Goal: Information Seeking & Learning: Find specific fact

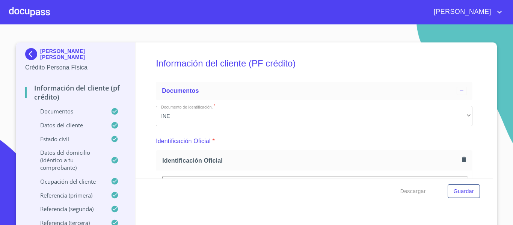
click at [23, 14] on div at bounding box center [29, 12] width 41 height 24
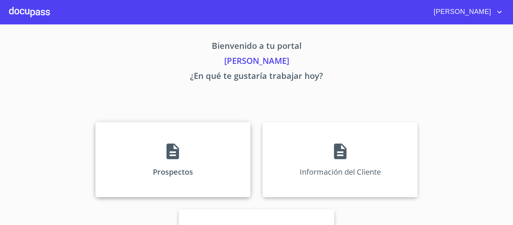
click at [172, 161] on div "Prospectos" at bounding box center [172, 159] width 155 height 75
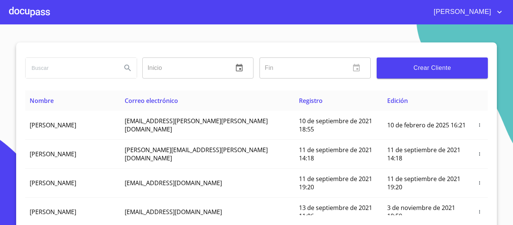
click at [80, 68] on input "search" at bounding box center [71, 68] width 90 height 20
type input "[EMAIL_ADDRESS][DOMAIN_NAME]"
click at [126, 65] on icon "Search" at bounding box center [127, 67] width 9 height 9
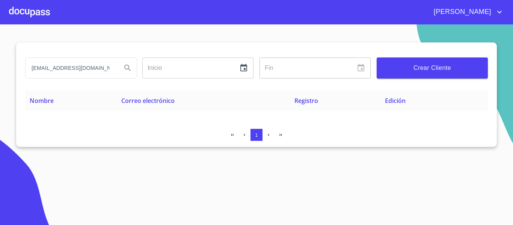
click at [88, 66] on input "[EMAIL_ADDRESS][DOMAIN_NAME]" at bounding box center [71, 68] width 90 height 20
type input "[EMAIL_ADDRESS][DOMAIN_NAME]"
click at [124, 70] on icon "Search" at bounding box center [127, 67] width 9 height 9
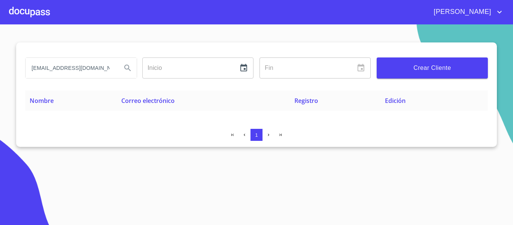
click at [106, 67] on input "[EMAIL_ADDRESS][DOMAIN_NAME]" at bounding box center [71, 68] width 90 height 20
click at [129, 69] on icon "Search" at bounding box center [127, 67] width 9 height 9
click at [59, 68] on input "fire enginees" at bounding box center [71, 68] width 90 height 20
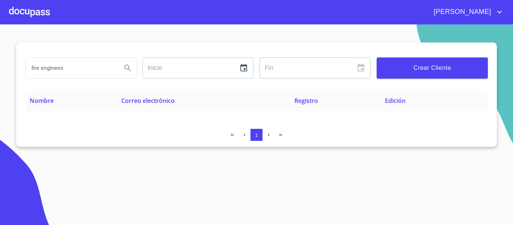
click at [61, 68] on input "fire enginees" at bounding box center [71, 68] width 90 height 20
click at [127, 66] on icon "Search" at bounding box center [127, 67] width 9 height 9
click at [85, 70] on input "fire engineers" at bounding box center [71, 68] width 90 height 20
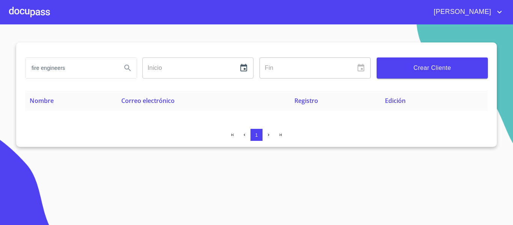
click at [85, 70] on input "fire engineers" at bounding box center [71, 68] width 90 height 20
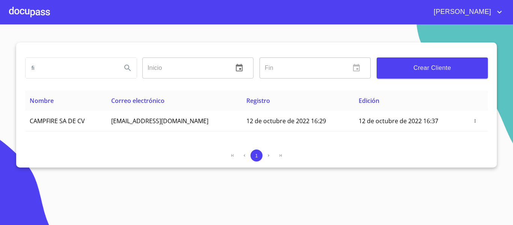
type input "f"
click at [50, 69] on input "enginner" at bounding box center [71, 68] width 90 height 20
click at [37, 61] on input "enginneer" at bounding box center [71, 68] width 90 height 20
click at [44, 68] on input "enginneer" at bounding box center [71, 68] width 90 height 20
click at [67, 72] on input "engineer" at bounding box center [71, 68] width 90 height 20
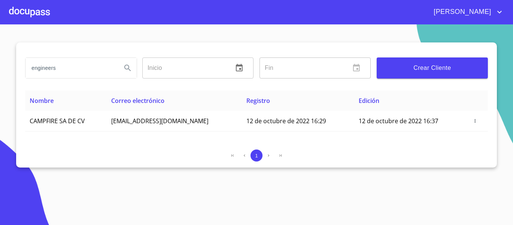
type input "engineers"
click at [130, 70] on icon "Search" at bounding box center [127, 68] width 6 height 6
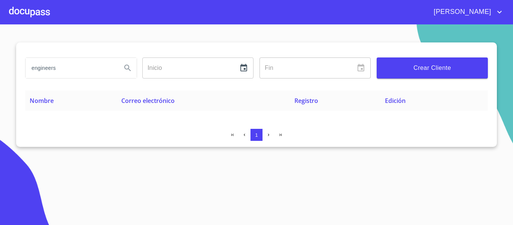
click at [92, 65] on input "engineers" at bounding box center [71, 68] width 90 height 20
